Goal: Task Accomplishment & Management: Manage account settings

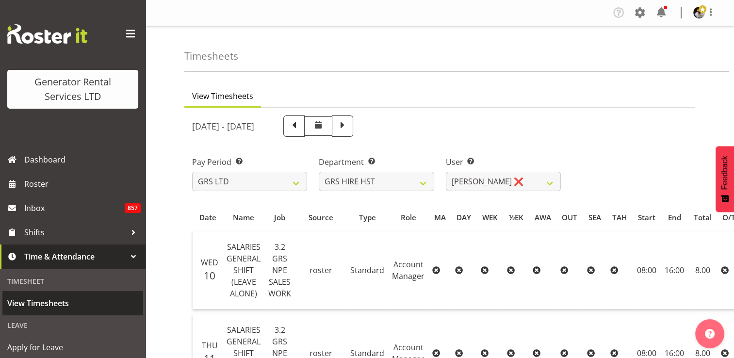
click at [39, 300] on span "View Timesheets" at bounding box center [72, 303] width 131 height 15
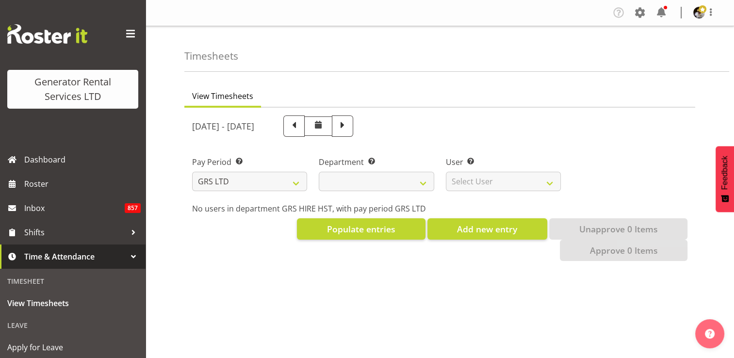
select select
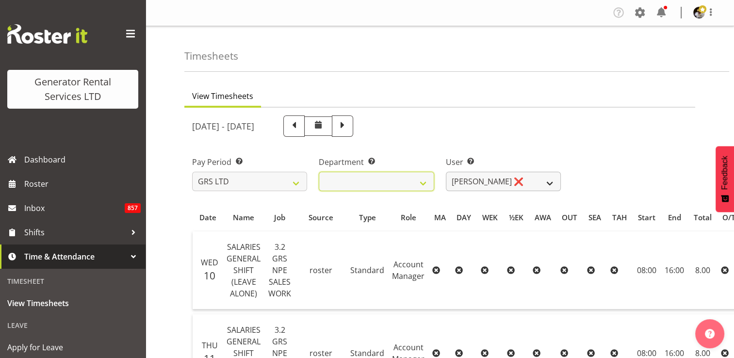
drag, startPoint x: 421, startPoint y: 183, endPoint x: 457, endPoint y: 184, distance: 36.4
click at [457, 184] on div "Pay Period Select which pay period you would like to view. GRS LTD GRS VEHICLES…" at bounding box center [439, 170] width 507 height 54
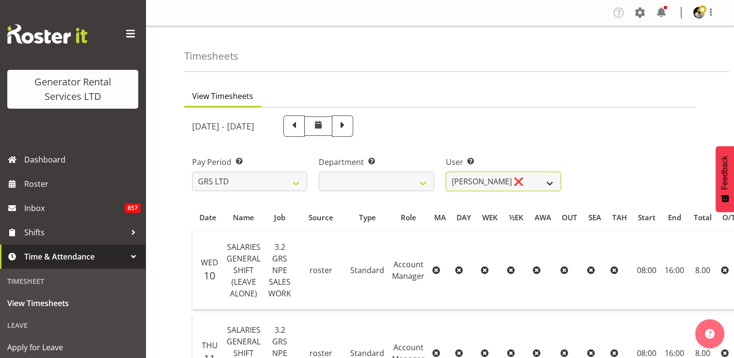
click at [519, 184] on select "Andrew Crenfeldt ❌ Cody Gillies ❌ Stephen Kennedy ❌" at bounding box center [503, 181] width 115 height 19
select select "1338"
click at [446, 172] on select "Andrew Crenfeldt ❌ Cody Gillies ❌ Stephen Kennedy ❌" at bounding box center [503, 181] width 115 height 19
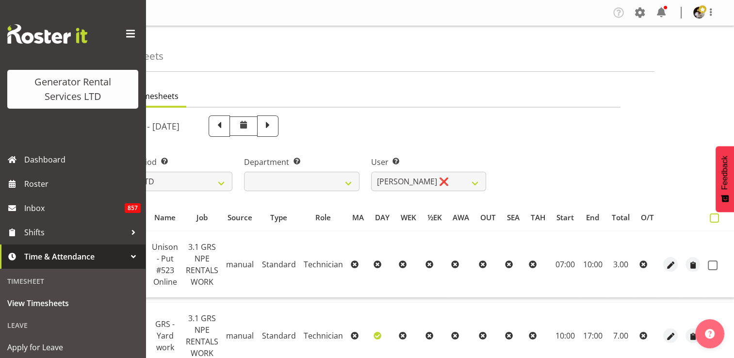
click at [712, 217] on span at bounding box center [714, 217] width 9 height 9
click at [712, 217] on input "checkbox" at bounding box center [713, 218] width 6 height 6
checkbox input "true"
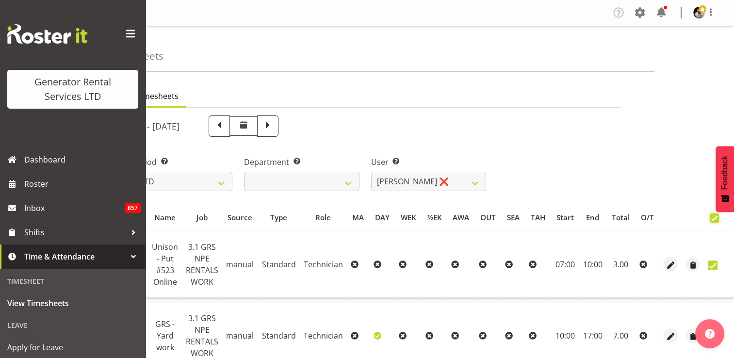
checkbox input "true"
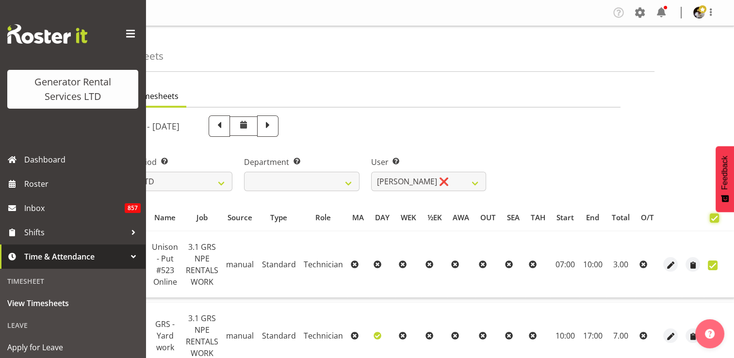
checkbox input "true"
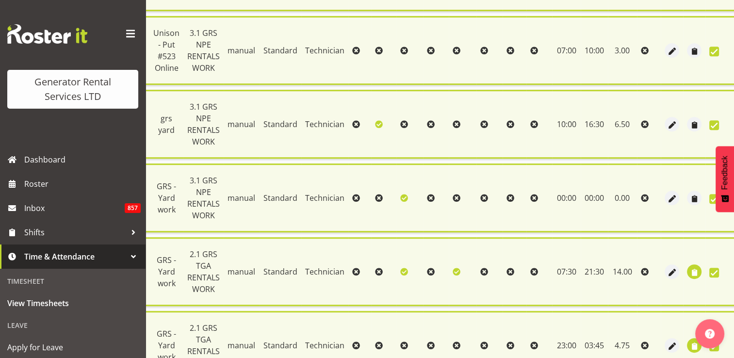
scroll to position [840, 0]
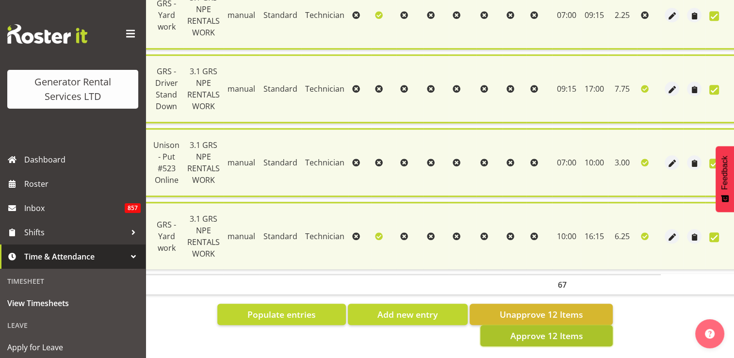
click at [570, 329] on span "Approve 12 Items" at bounding box center [546, 335] width 73 height 13
checkbox input "false"
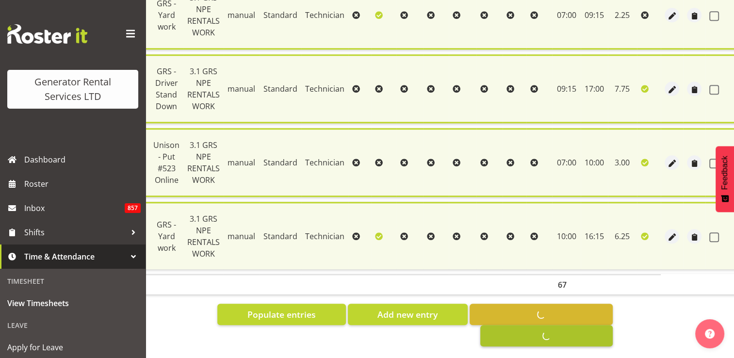
checkbox input "false"
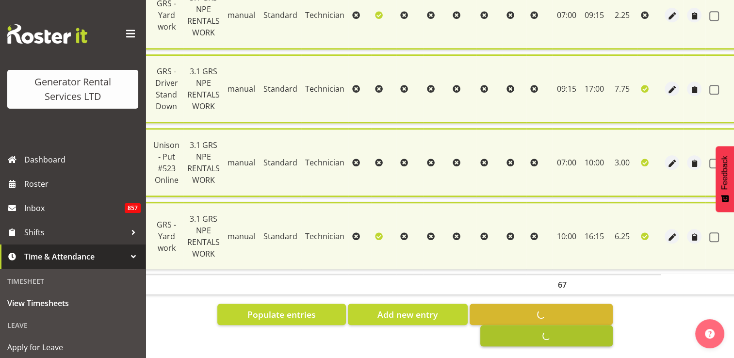
checkbox input "false"
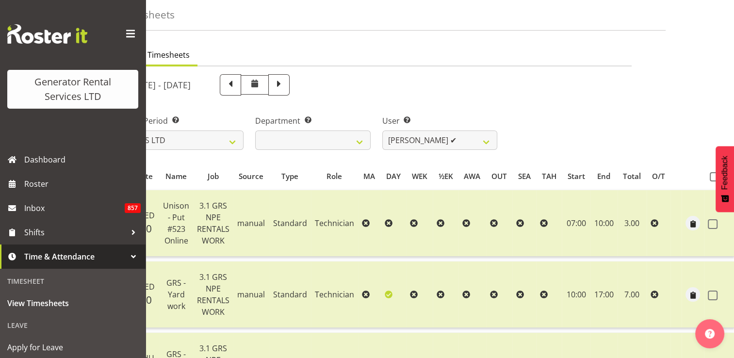
scroll to position [0, 0]
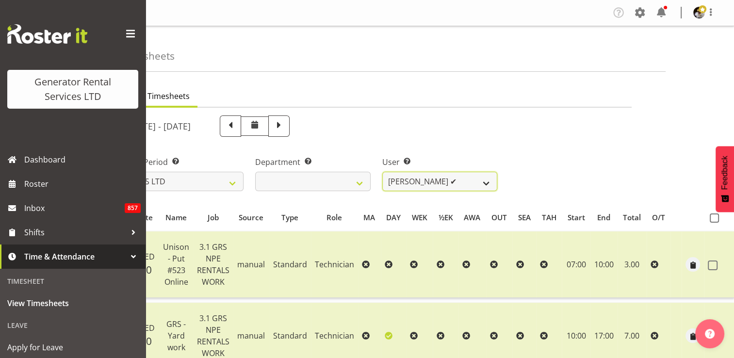
click at [483, 177] on select "Andrew Crenfeldt ❌ Cody Gillies ✔ Stephen Kennedy ❌" at bounding box center [439, 181] width 115 height 19
select select "2327"
click at [382, 172] on select "Andrew Crenfeldt ❌ Cody Gillies ✔ Stephen Kennedy ❌" at bounding box center [439, 181] width 115 height 19
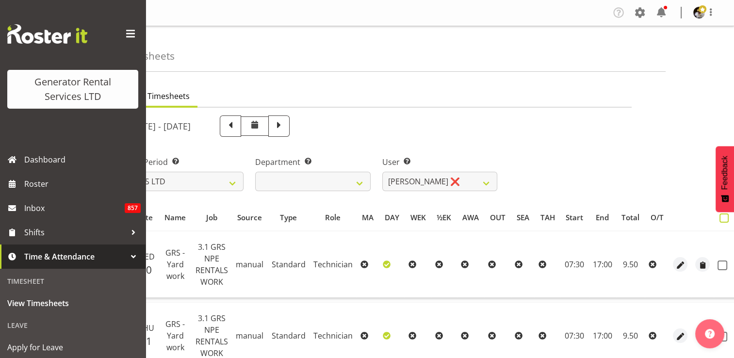
click at [725, 218] on span at bounding box center [723, 217] width 9 height 9
click at [725, 218] on input "checkbox" at bounding box center [722, 218] width 6 height 6
checkbox input "true"
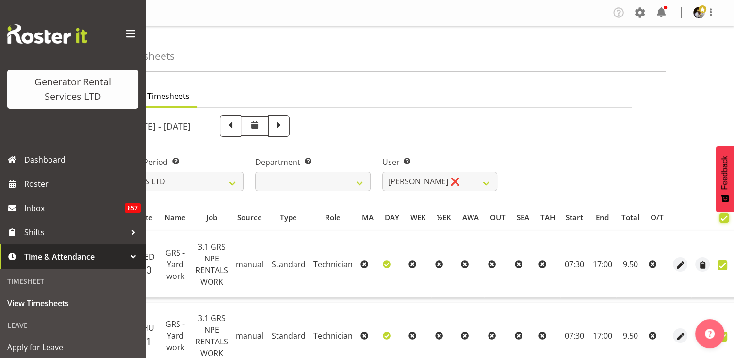
checkbox input "true"
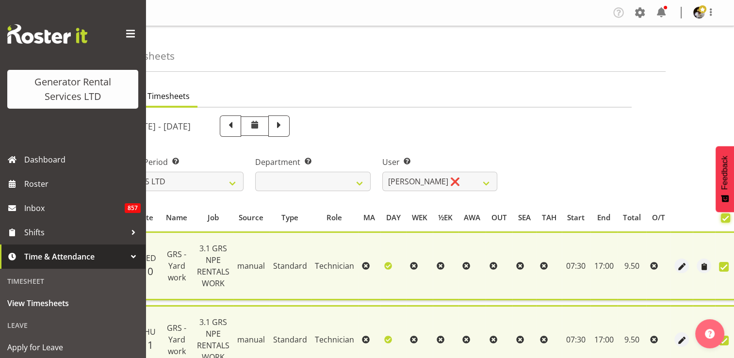
scroll to position [456, 0]
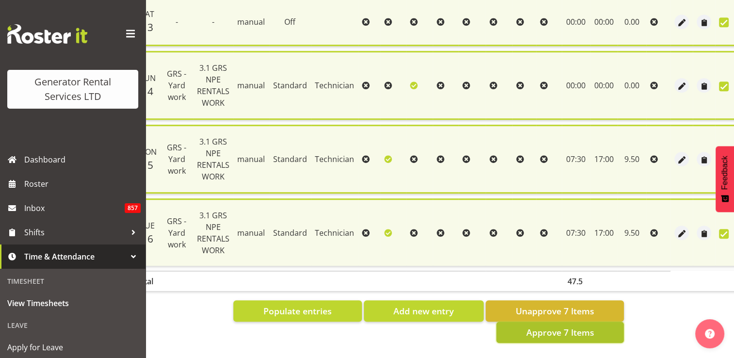
click at [572, 331] on span "Approve 7 Items" at bounding box center [560, 332] width 68 height 13
checkbox input "false"
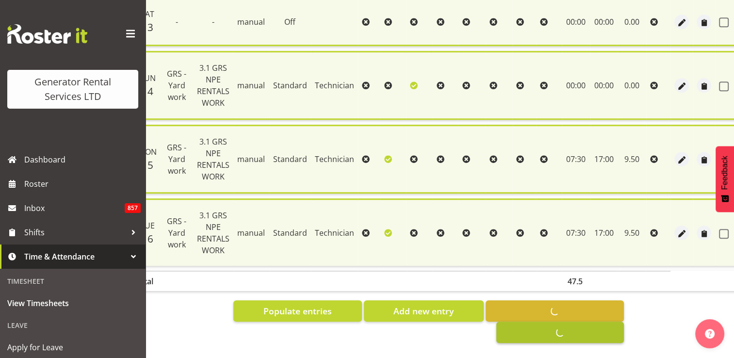
checkbox input "false"
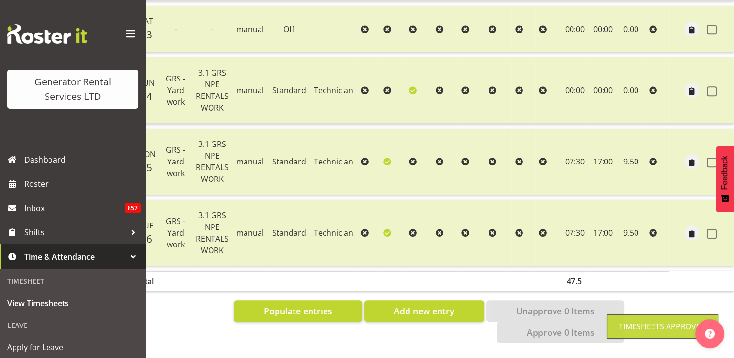
scroll to position [0, 63]
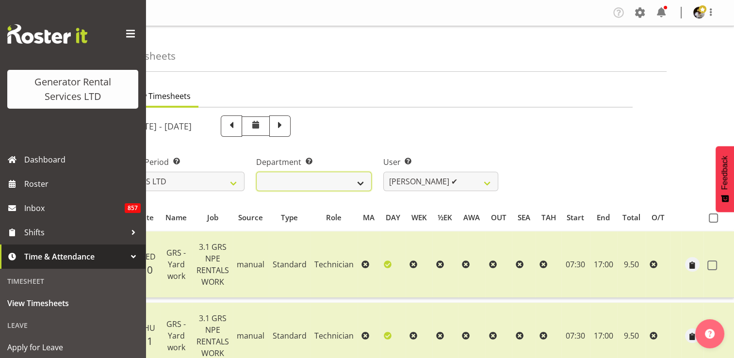
click at [339, 180] on select "GRS HIRE HST GRS SALES HST" at bounding box center [313, 181] width 115 height 19
select select "162"
click at [256, 172] on select "GRS HIRE HST GRS SALES HST" at bounding box center [313, 181] width 115 height 19
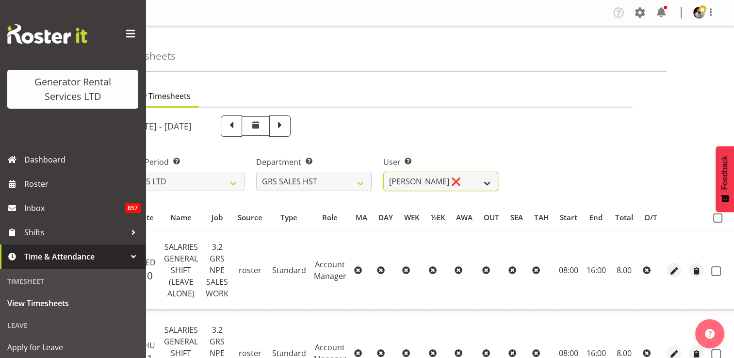
click at [479, 180] on select "James Goodin ❌" at bounding box center [440, 181] width 115 height 19
click at [714, 217] on span at bounding box center [717, 217] width 9 height 9
click at [714, 217] on input "checkbox" at bounding box center [716, 218] width 6 height 6
checkbox input "true"
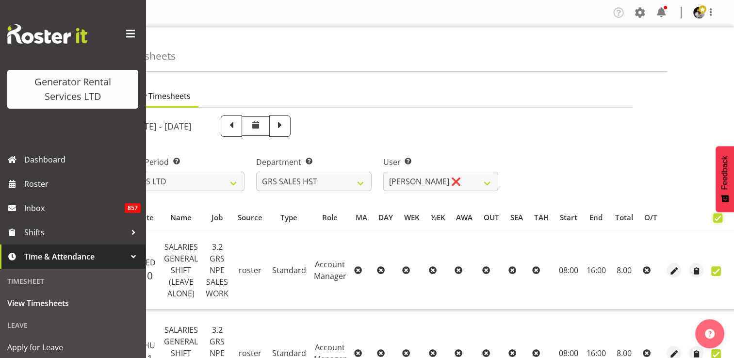
checkbox input "true"
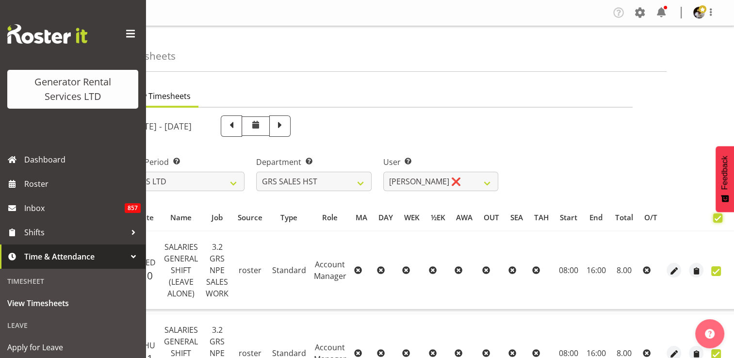
checkbox input "true"
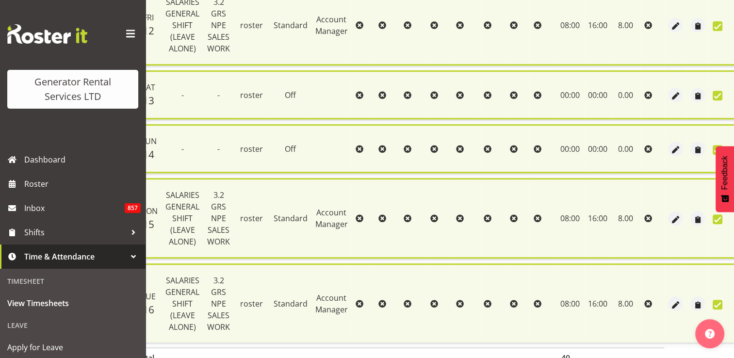
scroll to position [495, 0]
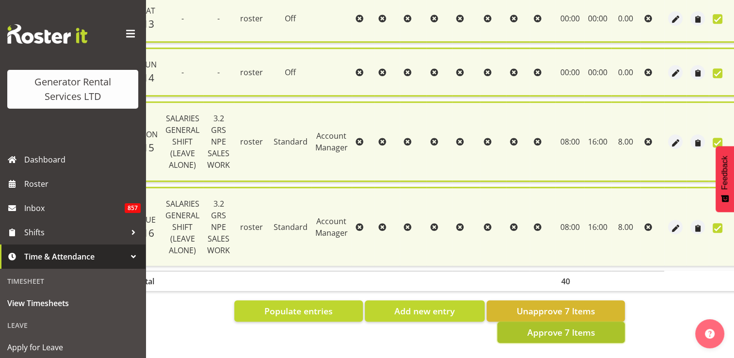
click at [580, 326] on span "Approve 7 Items" at bounding box center [561, 332] width 68 height 13
checkbox input "false"
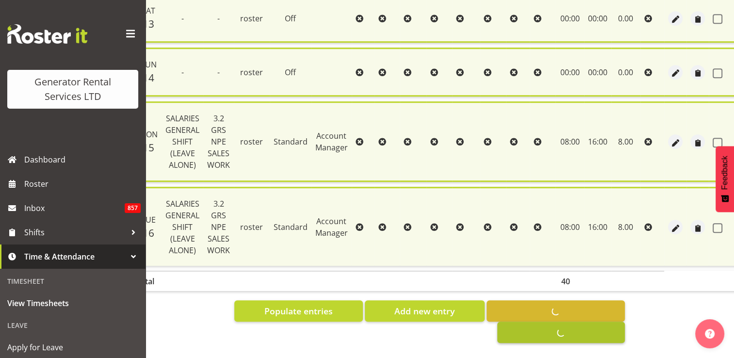
checkbox input "false"
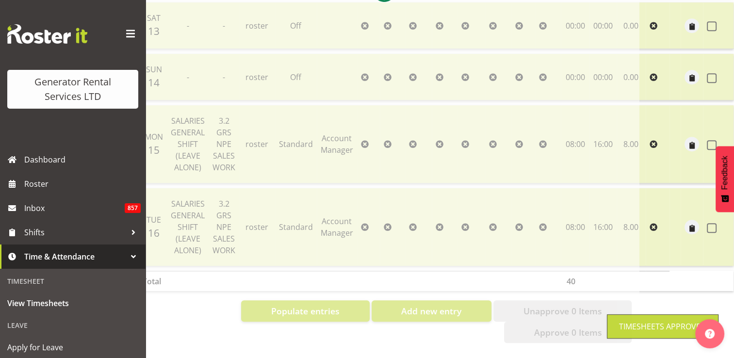
scroll to position [0, 56]
